Goal: Information Seeking & Learning: Understand process/instructions

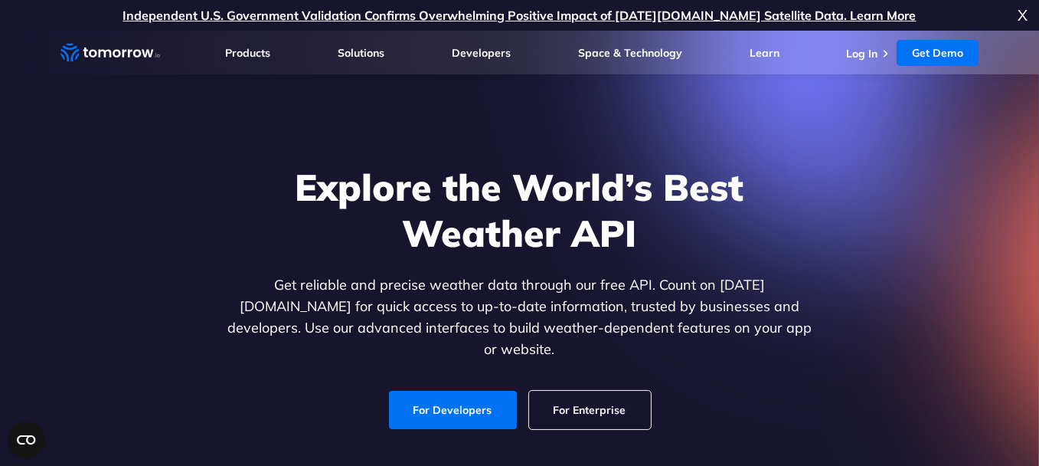
click at [768, 161] on div "Explore the World’s Best Weather API Get reliable and precise weather data thro…" at bounding box center [519, 296] width 943 height 325
click at [106, 47] on icon "Weather Intelligence Solutions" at bounding box center [110, 52] width 100 height 19
click at [435, 391] on link "For Developers" at bounding box center [453, 410] width 128 height 38
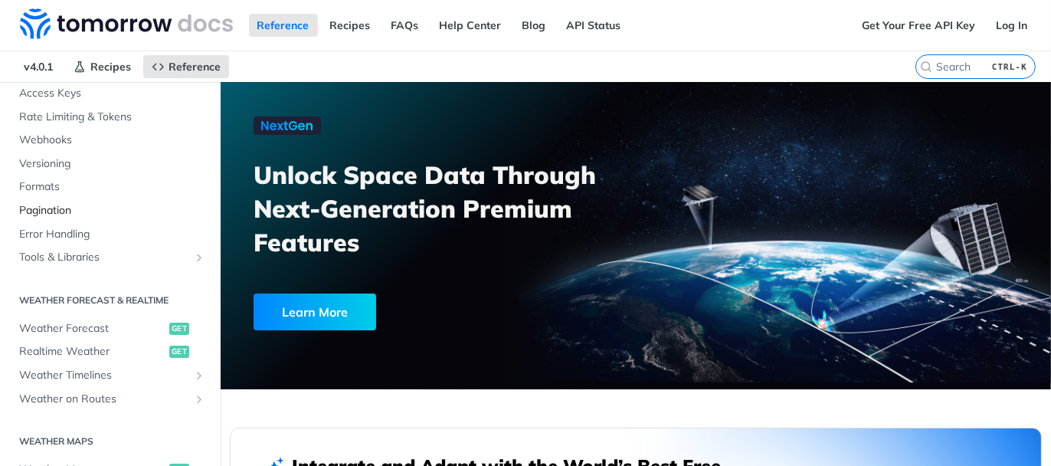
scroll to position [136, 0]
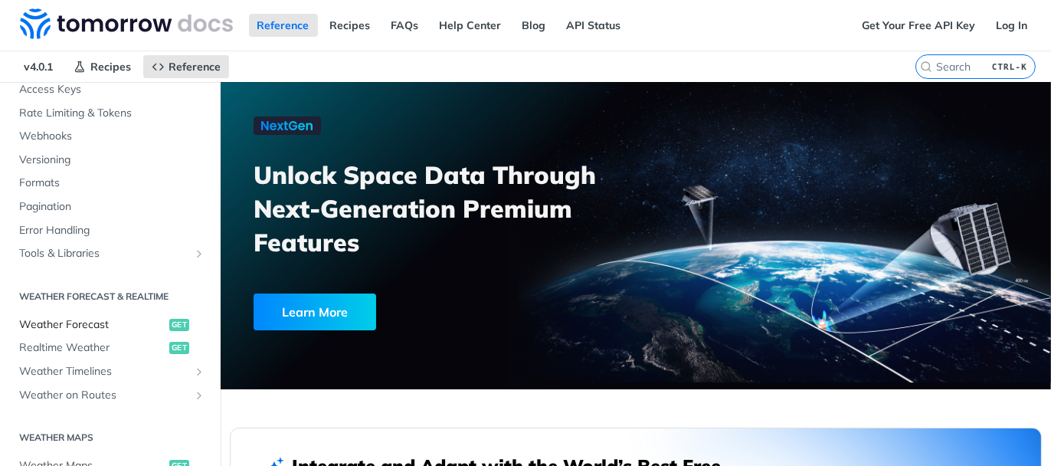
click at [132, 321] on span "Weather Forecast" at bounding box center [92, 324] width 146 height 15
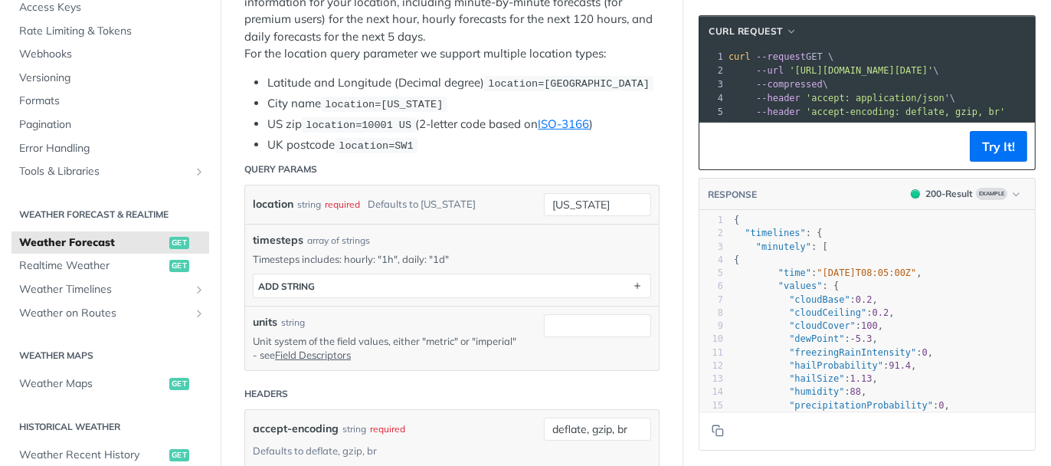
scroll to position [351, 0]
click at [169, 262] on span "get" at bounding box center [179, 266] width 20 height 12
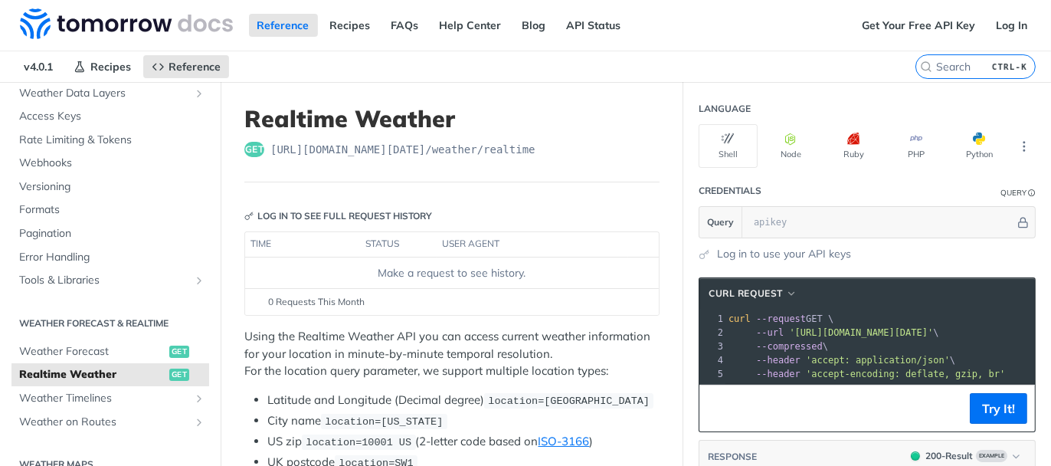
click at [270, 244] on th "time" at bounding box center [302, 244] width 115 height 25
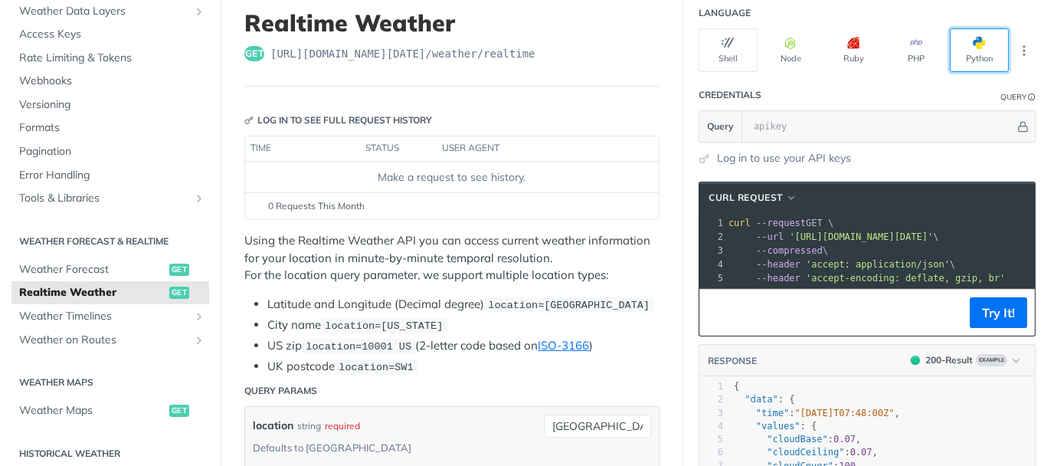
click at [953, 51] on button "Python" at bounding box center [979, 50] width 59 height 44
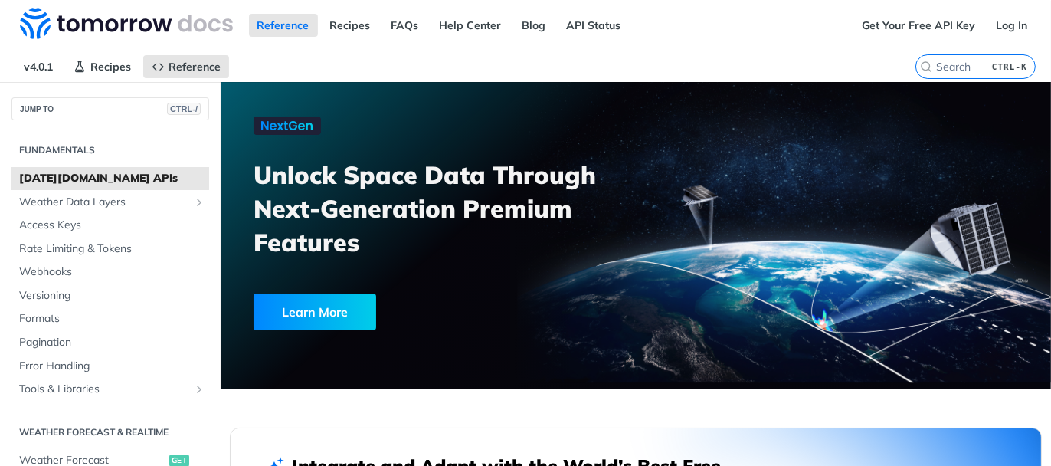
click at [126, 177] on span "Tomorrow.io APIs" at bounding box center [112, 178] width 186 height 15
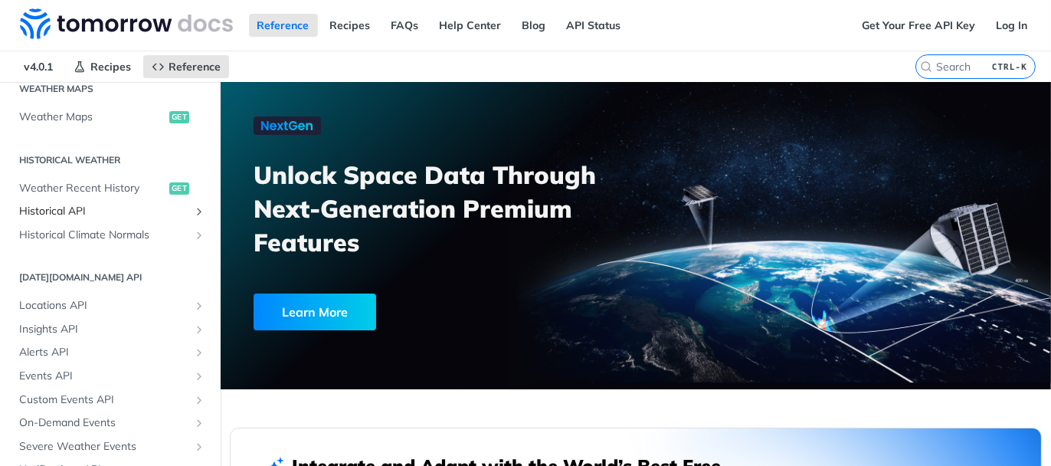
scroll to position [551, 0]
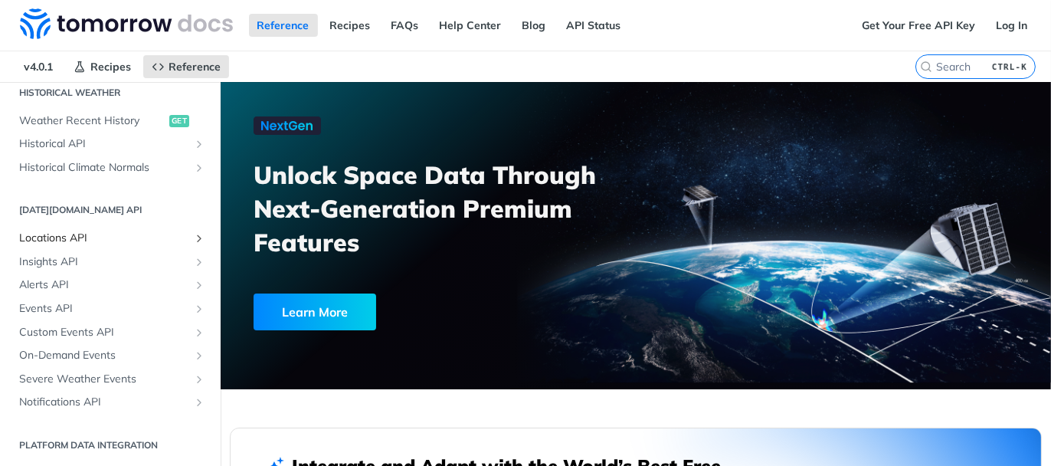
click at [116, 233] on span "Locations API" at bounding box center [104, 237] width 170 height 15
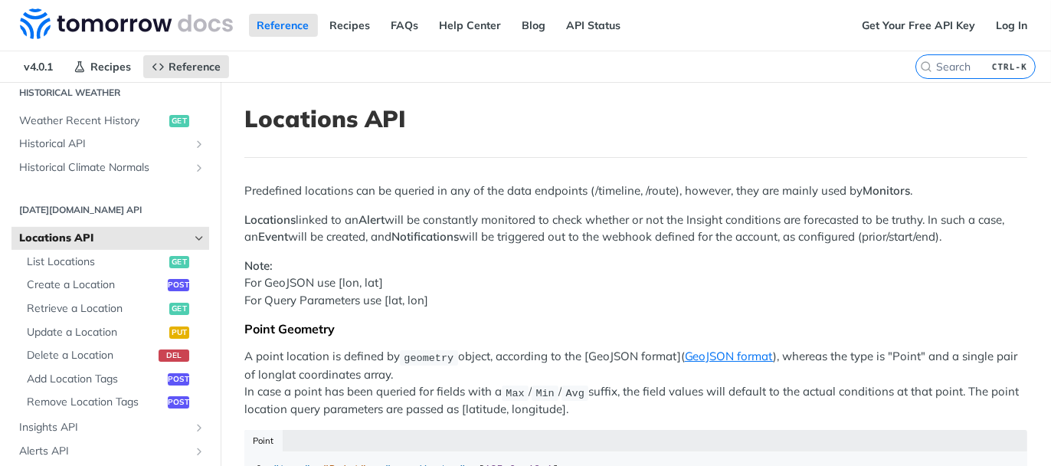
click at [162, 243] on span "Locations API" at bounding box center [104, 237] width 170 height 15
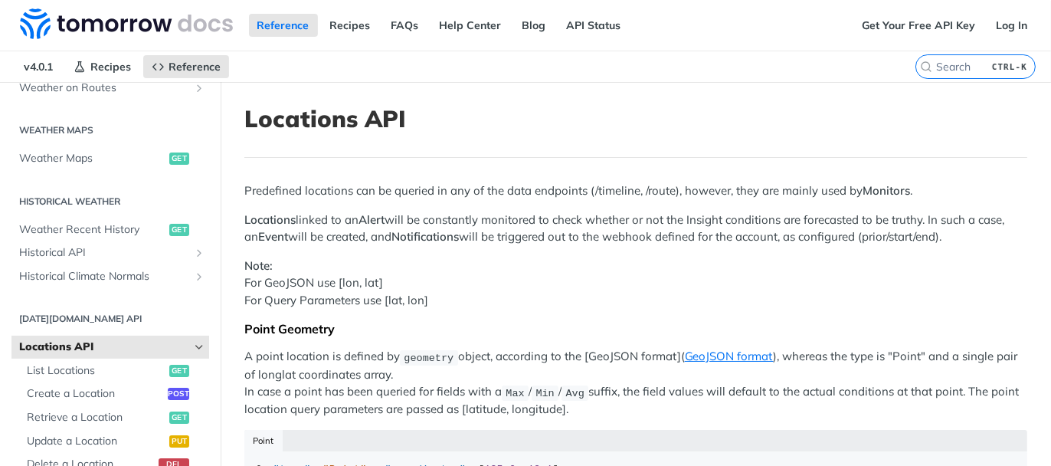
scroll to position [442, 0]
click at [169, 155] on span "get" at bounding box center [179, 159] width 20 height 12
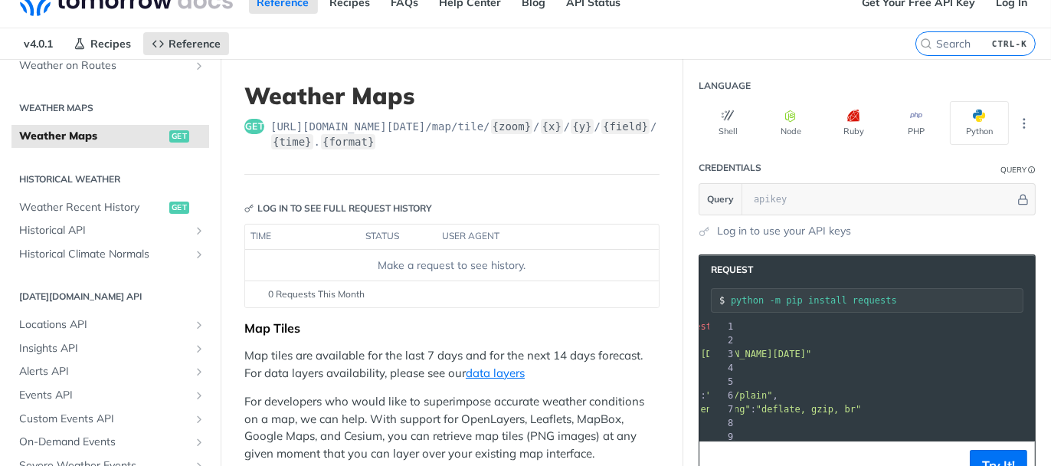
scroll to position [0, 106]
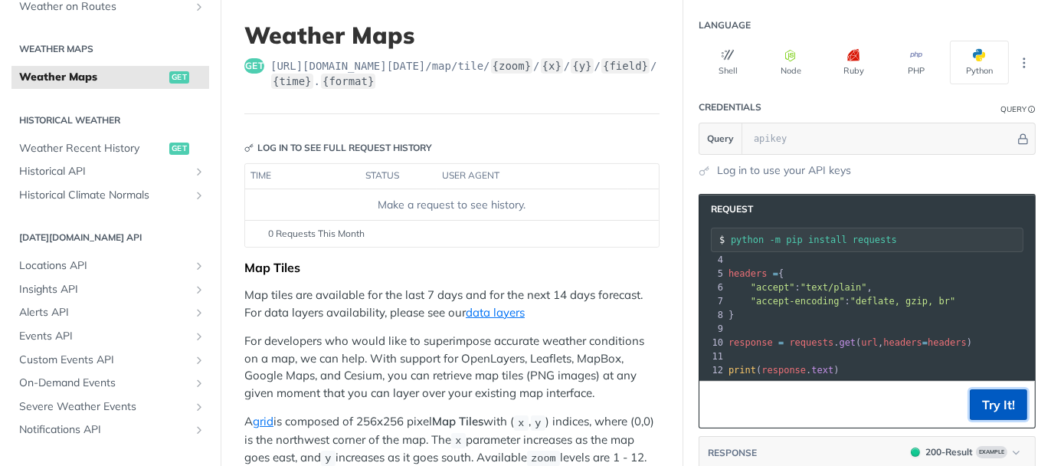
click at [1001, 403] on button "Try It!" at bounding box center [997, 404] width 57 height 31
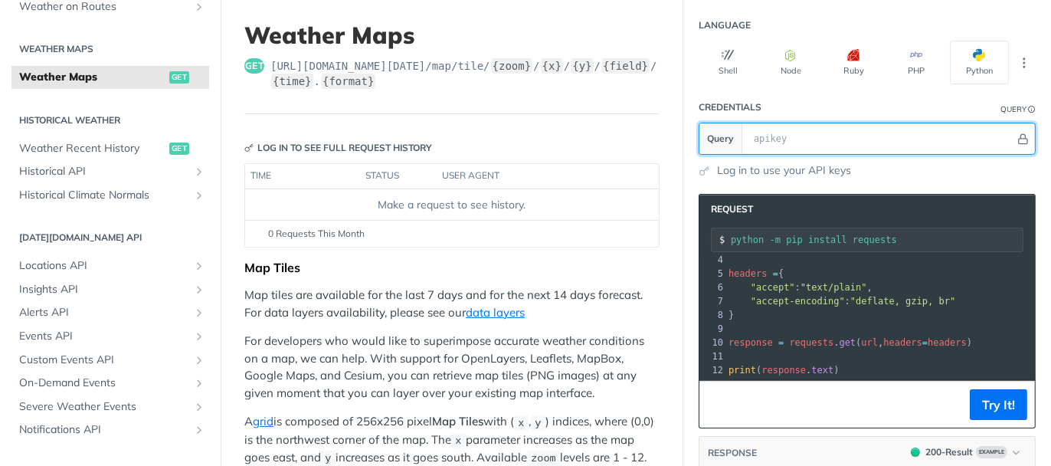
click at [776, 133] on input "text" at bounding box center [880, 138] width 269 height 31
paste input "ETHvI6mDXwrENFkMeOSgKLd73Qm1AtmC"
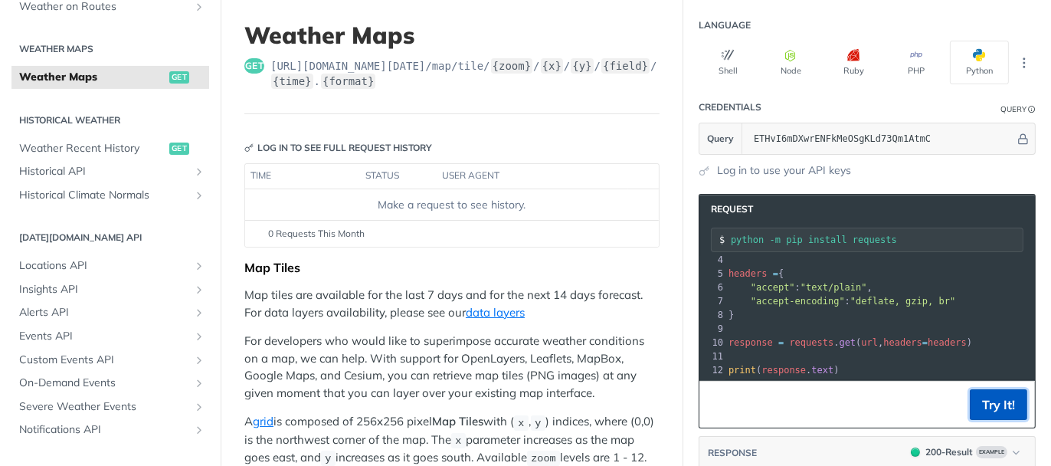
click at [969, 404] on button "Try It!" at bounding box center [997, 404] width 57 height 31
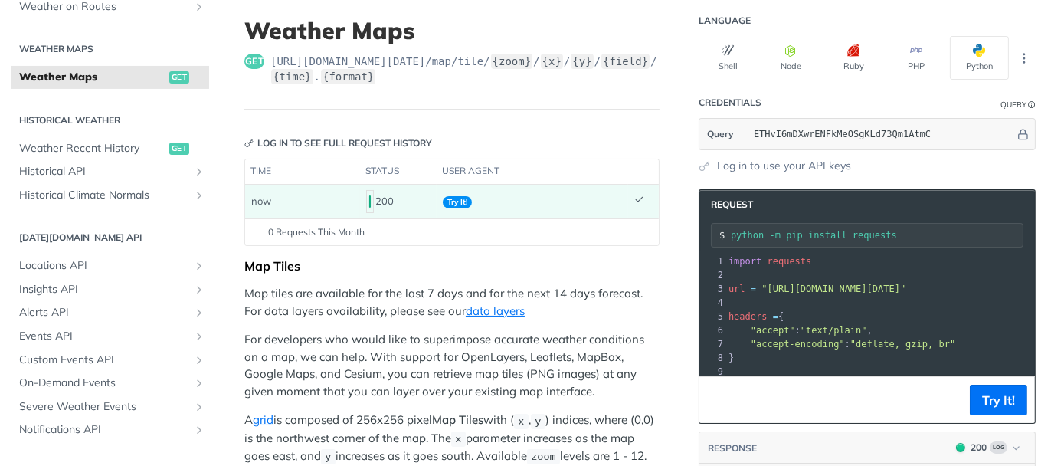
drag, startPoint x: 1009, startPoint y: 283, endPoint x: 904, endPoint y: 309, distance: 108.1
click at [904, 309] on div "1 import requests 2 ​ 3 url = "https://api.tomorrow.io/v4/map/tile/5/2/3/precip…" at bounding box center [1030, 336] width 611 height 165
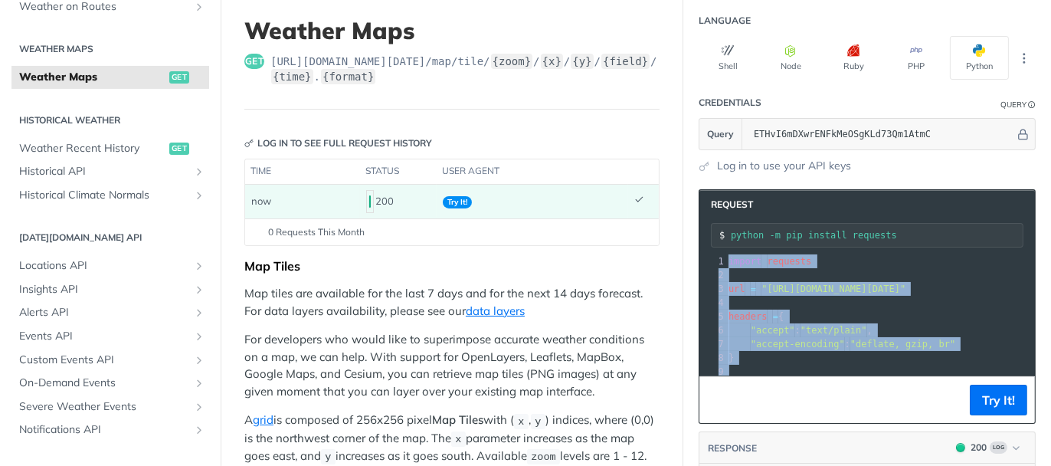
drag, startPoint x: 830, startPoint y: 357, endPoint x: 729, endPoint y: 246, distance: 150.2
click at [729, 246] on div "Request python -m pip install requests xxxxxxxxxx 12 1 import requests 2 ​ 3 ur…" at bounding box center [866, 306] width 337 height 234
copy div "import requests 2 ​ 3 url = "https://api.tomorrow.io/v4/map/tile/5/2/3/precipit…"
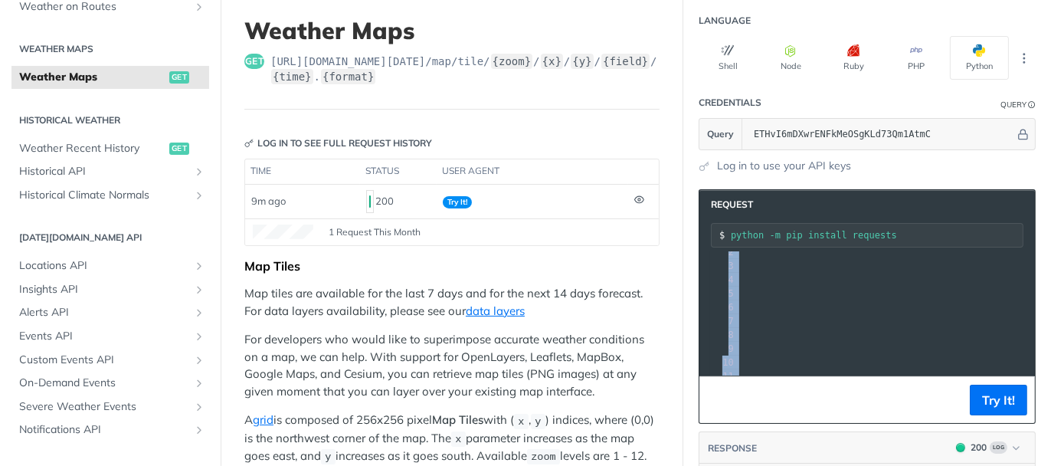
scroll to position [0, 0]
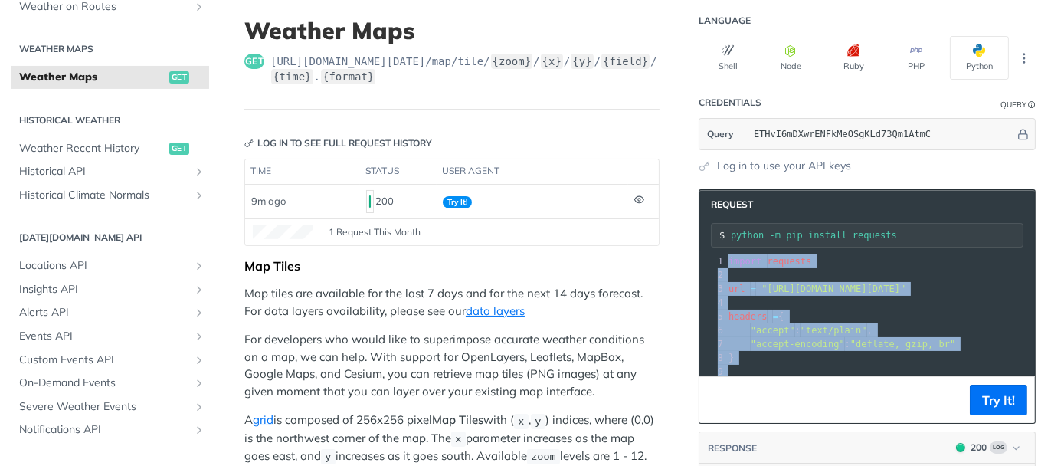
drag, startPoint x: 1007, startPoint y: 261, endPoint x: 752, endPoint y: 284, distance: 256.0
click at [761, 284] on span ""https://api.tomorrow.io/v4/map/tile/5/2/3/precipitationIntensity/now.png?apike…" at bounding box center [833, 288] width 144 height 11
copy span "https://api.tomorrow.io/v4/map/tile/5/2/3/precipitationIntensity/now.png?apikey…"
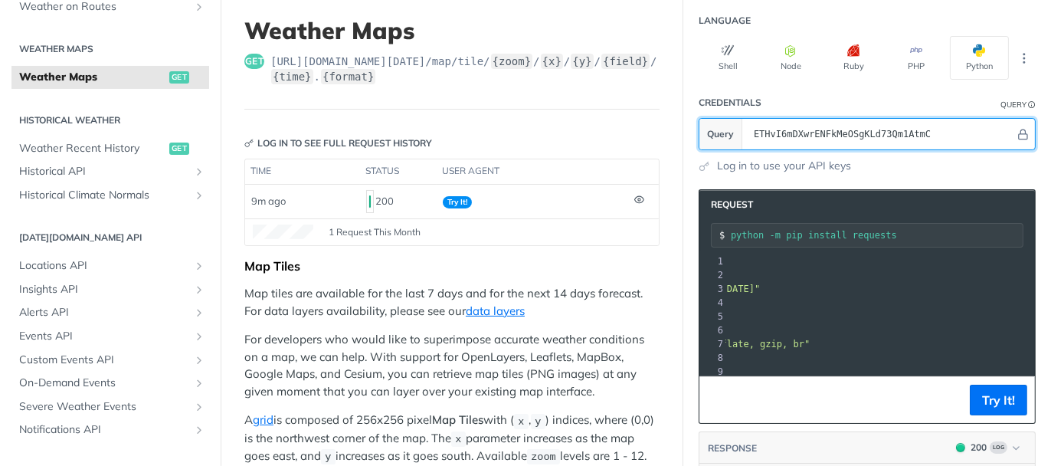
click at [937, 126] on input "ETHvI6mDXwrENFkMeOSgKLd73Qm1AtmC" at bounding box center [880, 134] width 269 height 31
type input "E"
click at [879, 131] on input "text" at bounding box center [880, 134] width 269 height 31
paste input "https://api.tomorrow.io/v4/map/tile/5/2/3/precipitationIntensity/now.png?apikey…"
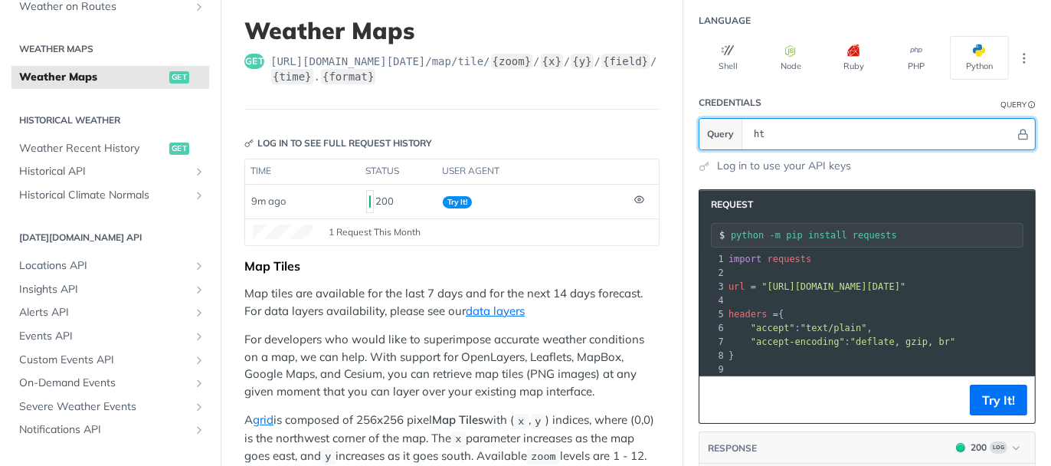
type input "h"
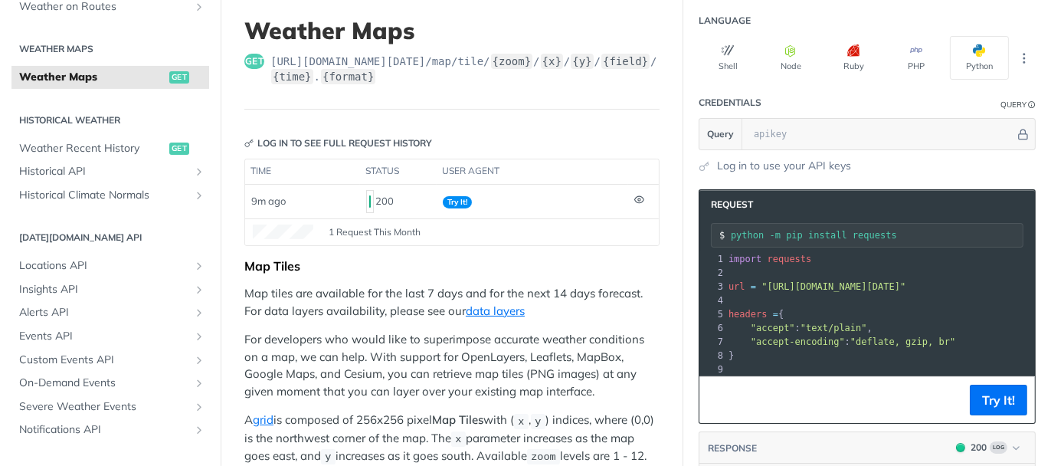
drag, startPoint x: 1003, startPoint y: 284, endPoint x: 754, endPoint y: 280, distance: 248.9
click at [761, 281] on span ""https://api.tomorrow.io/v4/map/tile/5/2/3/precipitationIntensity/now.png"" at bounding box center [833, 286] width 144 height 11
copy span "https://api.tomorrow.io/v4/map/tile/5/2/3/precipitationIntensity/now.png"
